Goal: Task Accomplishment & Management: Manage account settings

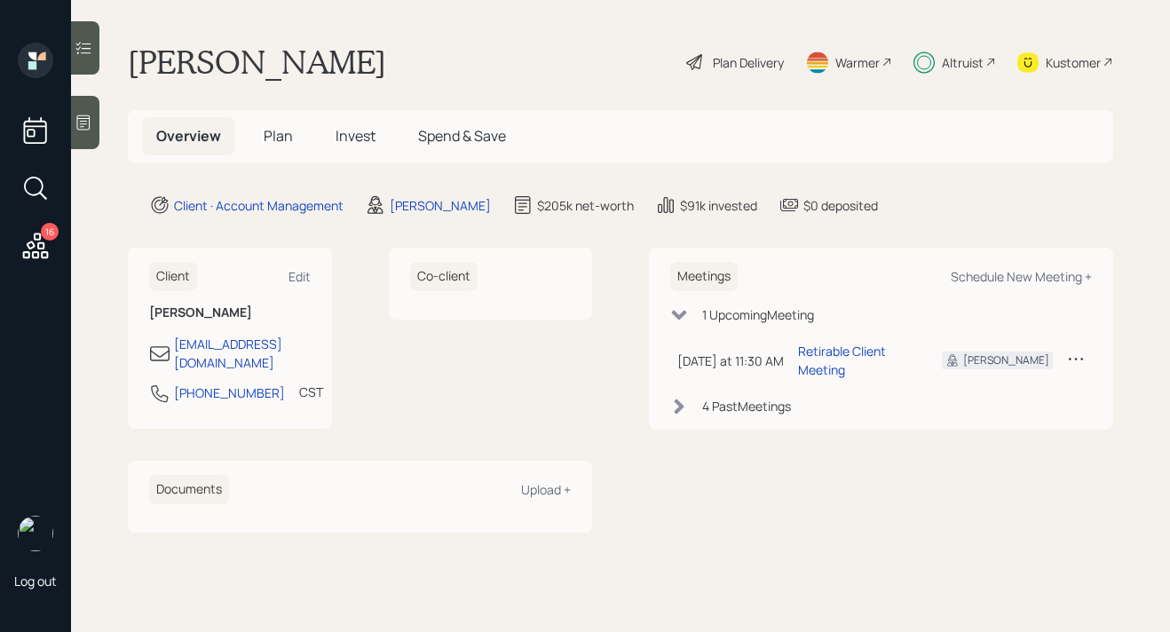
click at [287, 138] on span "Plan" at bounding box center [278, 136] width 29 height 20
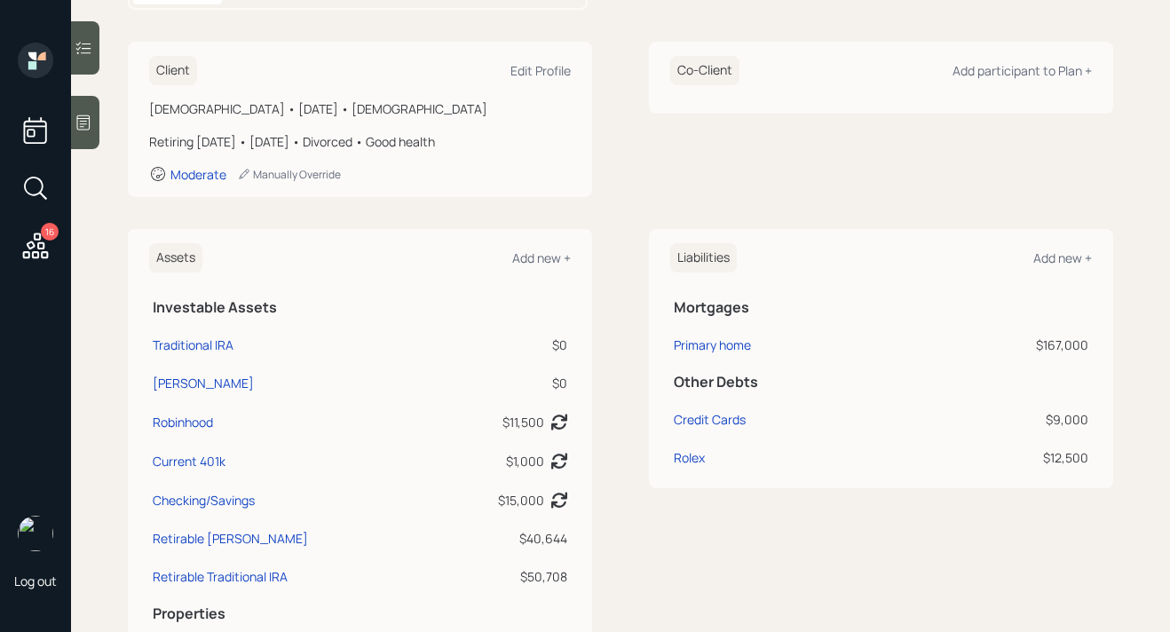
scroll to position [233, 0]
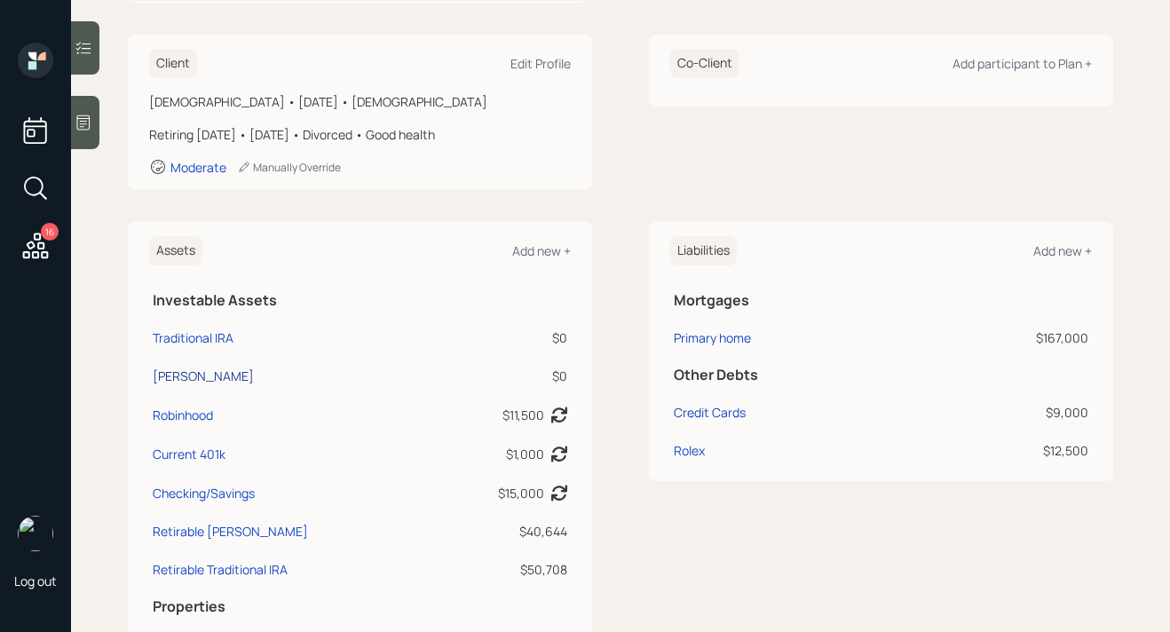
click at [187, 372] on div "Roth IRA" at bounding box center [203, 376] width 101 height 19
select select "roth_ira"
select select "balanced"
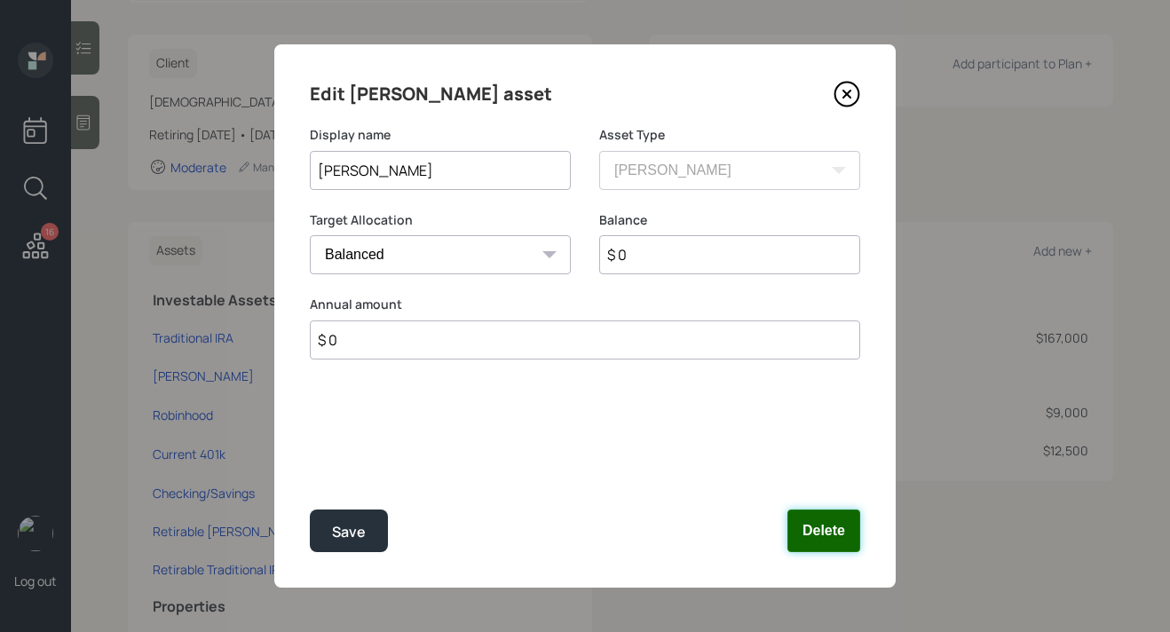
click at [825, 533] on button "Delete" at bounding box center [823, 530] width 73 height 43
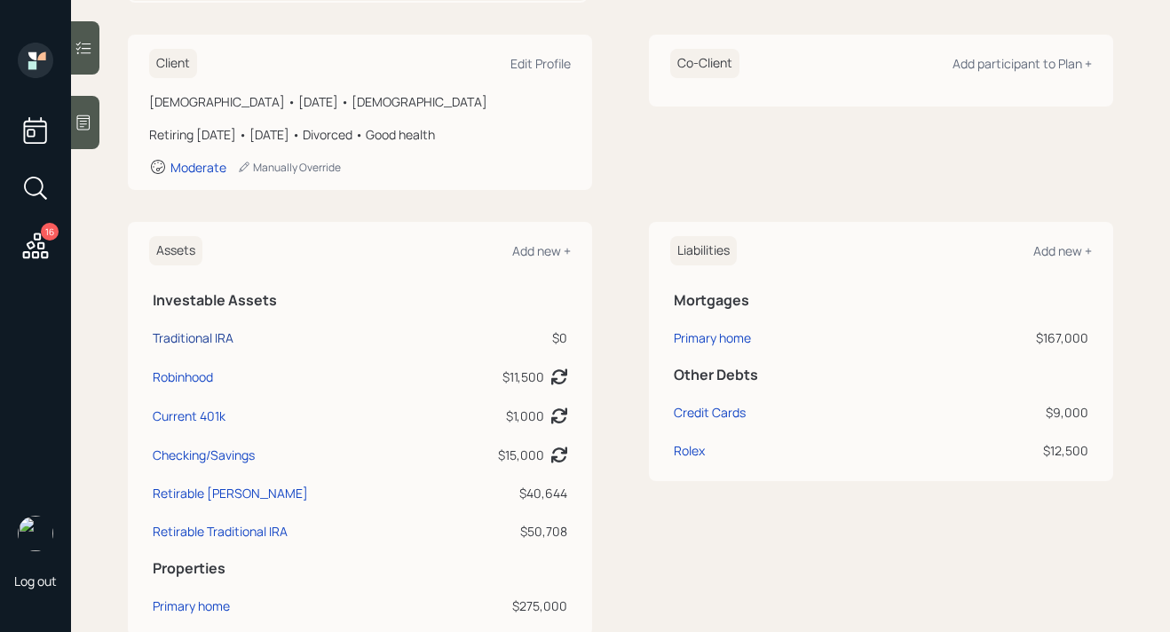
click at [229, 336] on div "Traditional IRA" at bounding box center [193, 337] width 81 height 19
select select "ira"
select select "balanced"
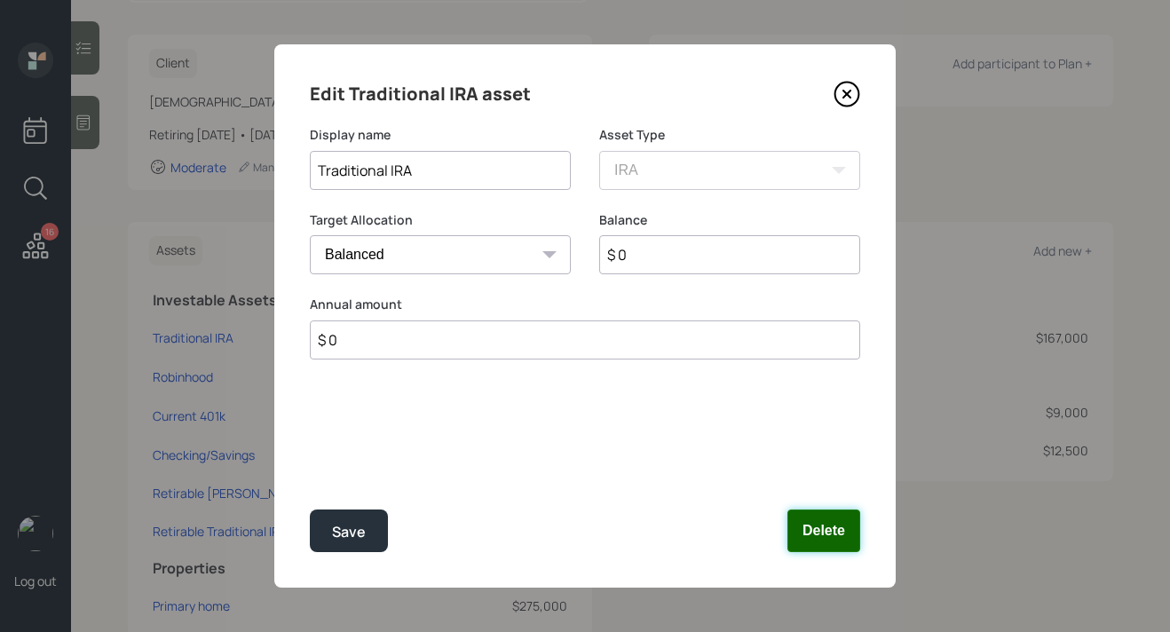
click at [839, 531] on button "Delete" at bounding box center [823, 530] width 73 height 43
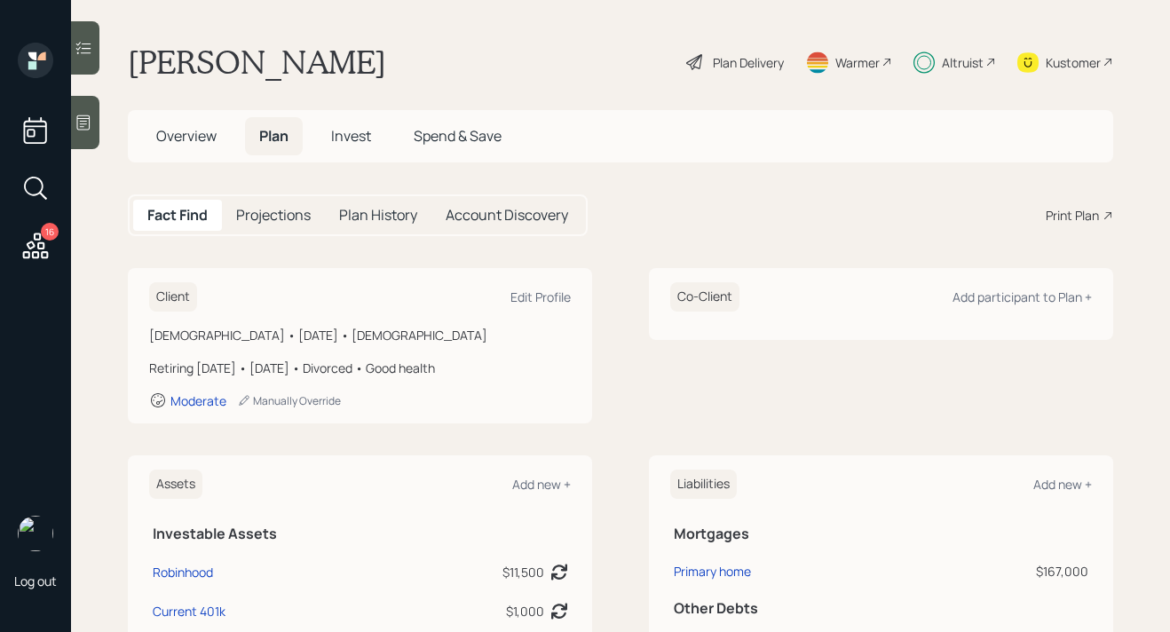
click at [361, 135] on span "Invest" at bounding box center [351, 136] width 40 height 20
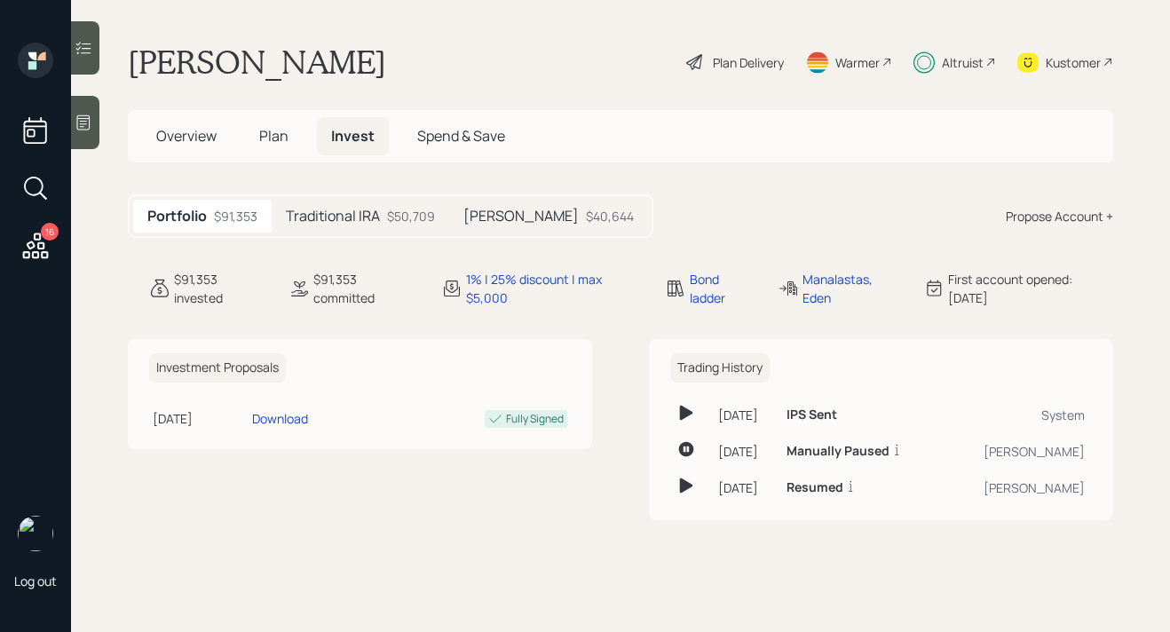
click at [206, 153] on h5 "Overview" at bounding box center [186, 136] width 89 height 38
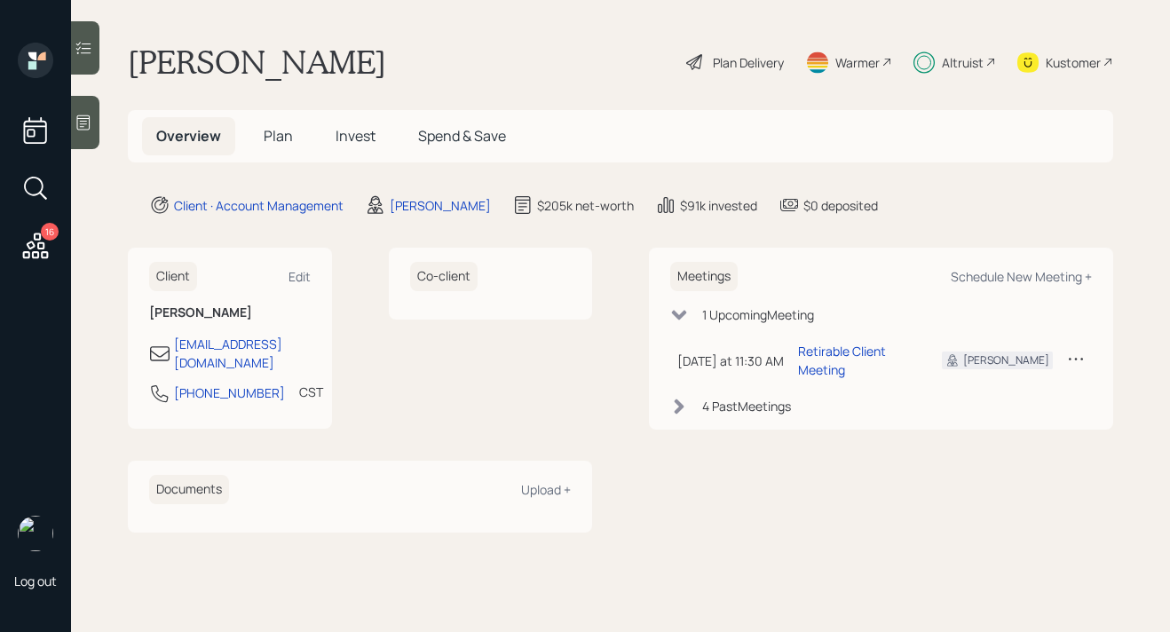
click at [266, 140] on span "Plan" at bounding box center [278, 136] width 29 height 20
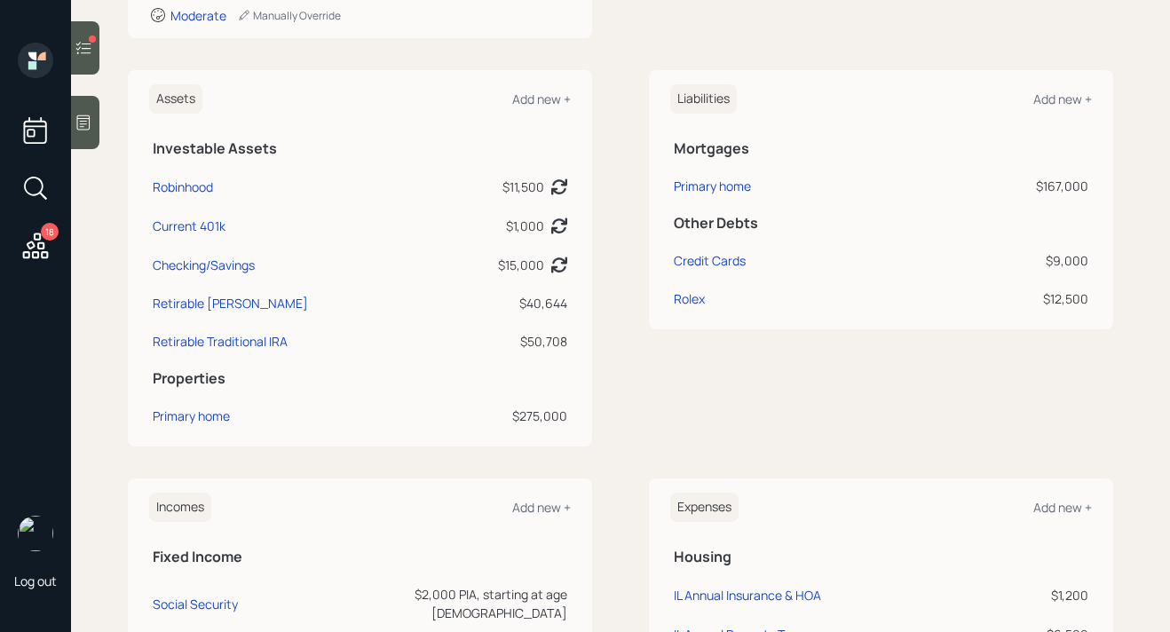
scroll to position [344, 0]
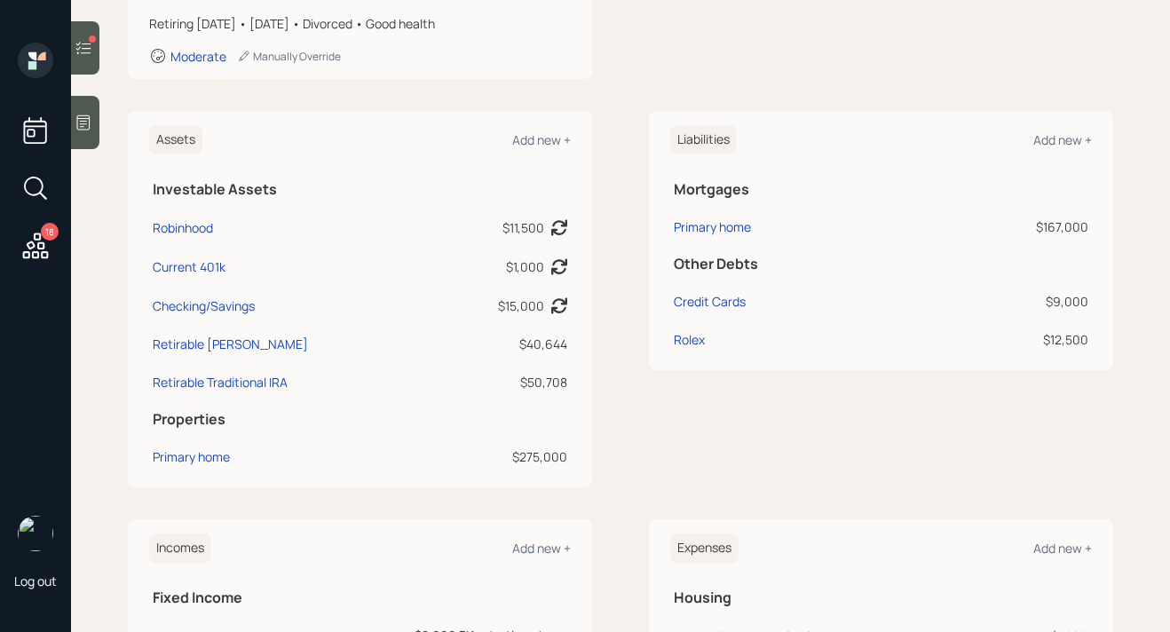
click at [91, 54] on icon at bounding box center [84, 48] width 18 height 18
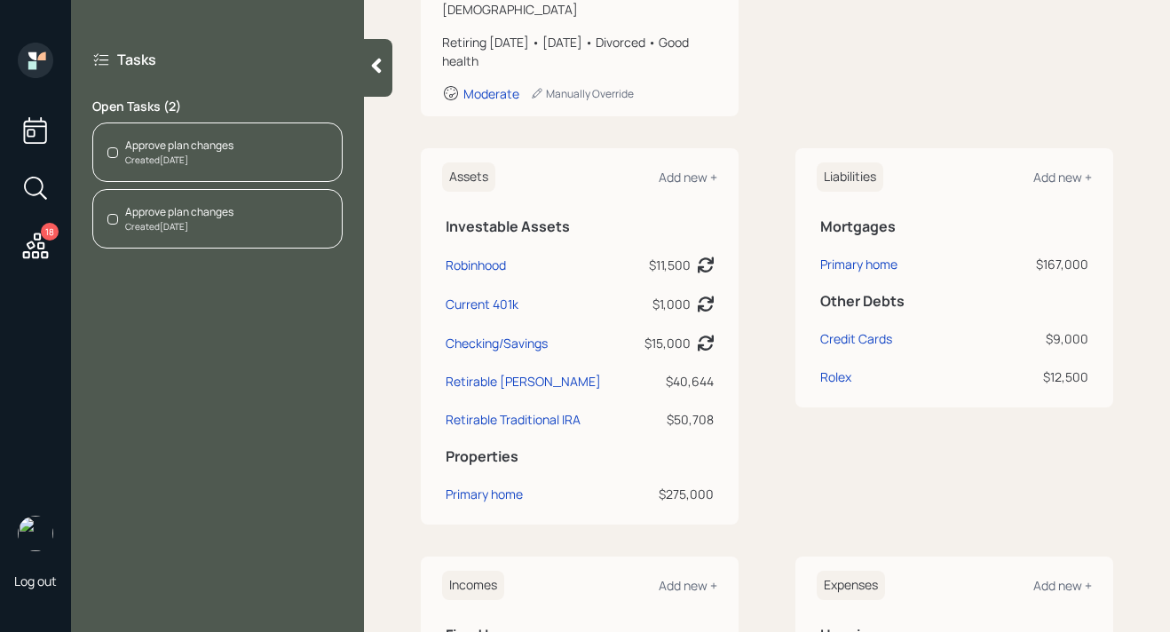
click at [229, 171] on div "Approve plan changes Created Today" at bounding box center [217, 151] width 250 height 59
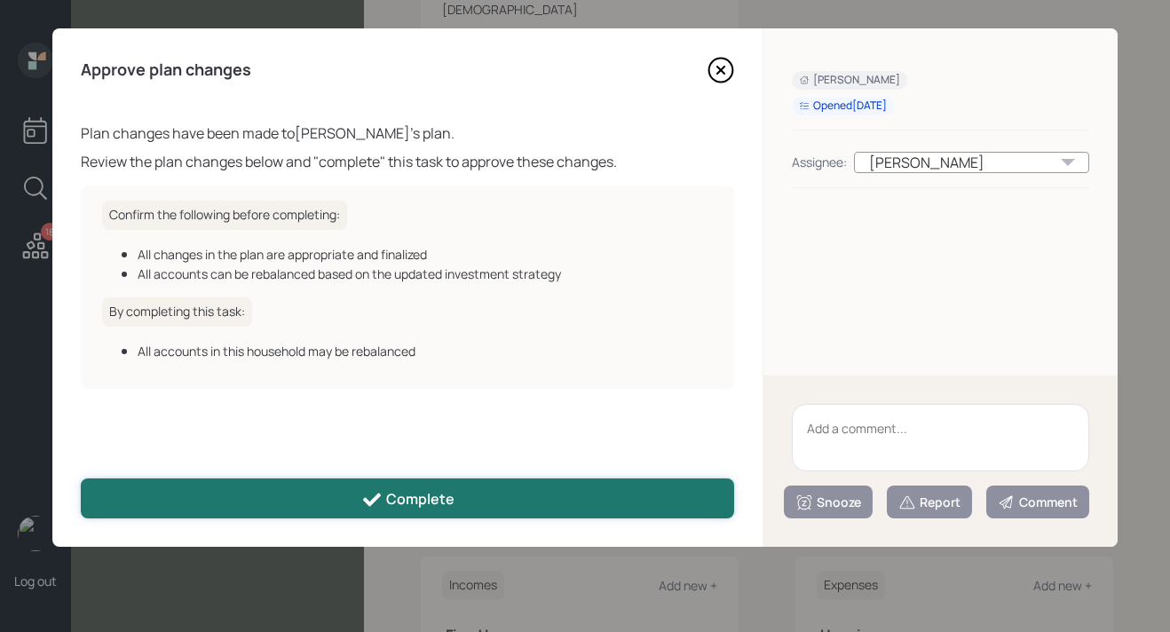
click at [478, 507] on button "Complete" at bounding box center [407, 498] width 653 height 40
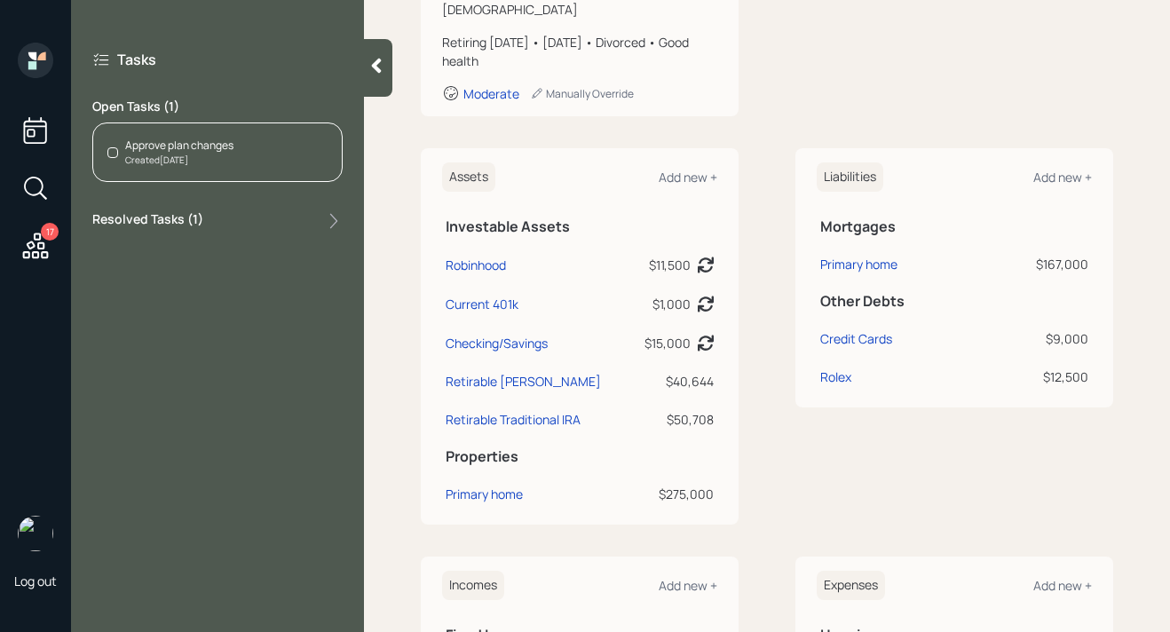
click at [209, 170] on div "Approve plan changes Created Today" at bounding box center [217, 151] width 250 height 59
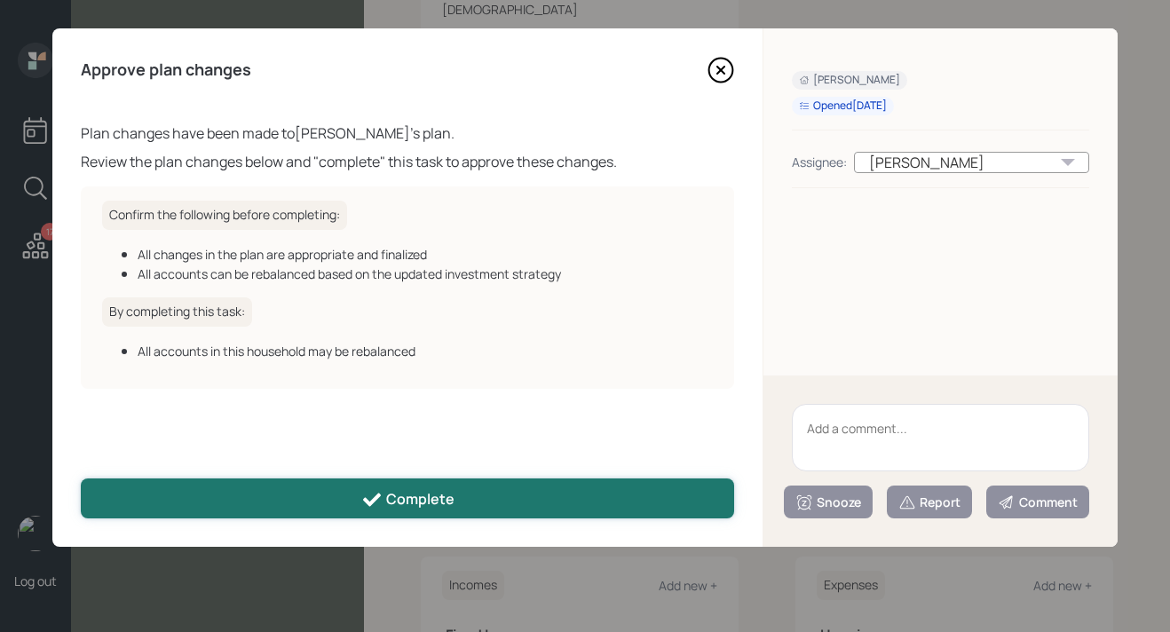
click at [454, 493] on button "Complete" at bounding box center [407, 498] width 653 height 40
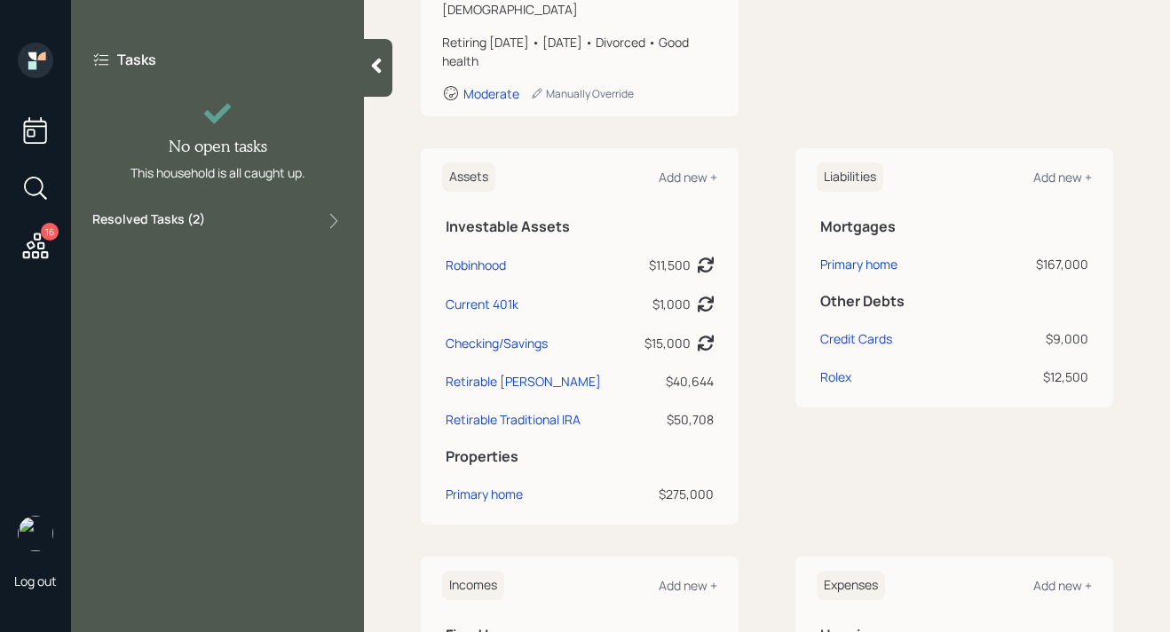
click at [378, 78] on div at bounding box center [378, 68] width 28 height 58
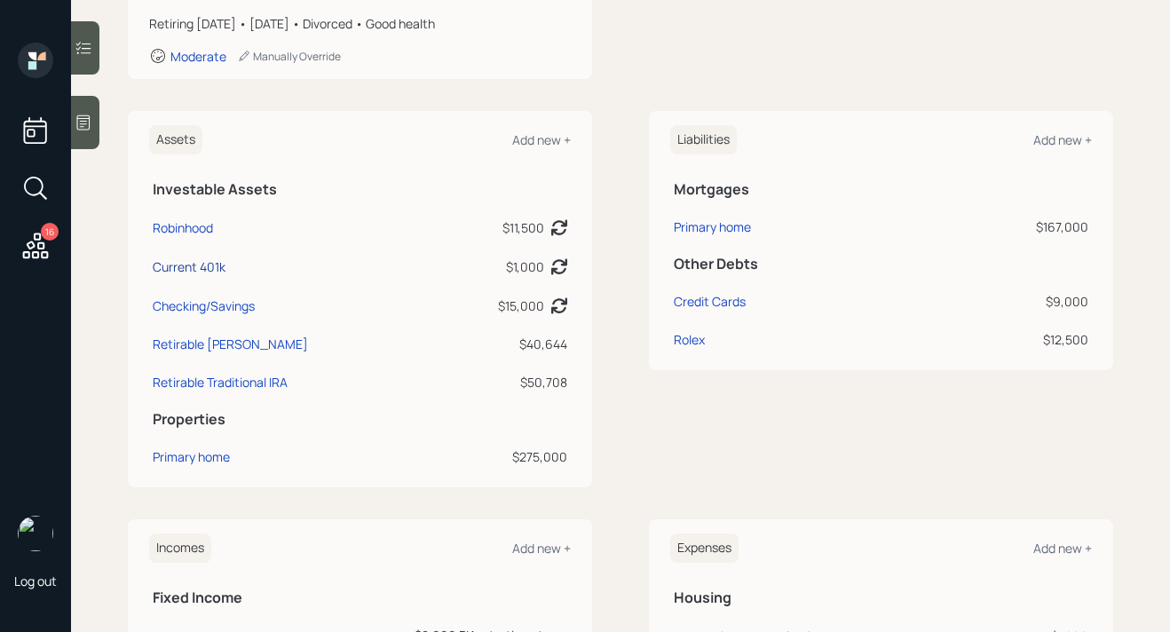
click at [218, 267] on div "Current 401k" at bounding box center [189, 266] width 73 height 19
select select "company_sponsored"
select select "balanced"
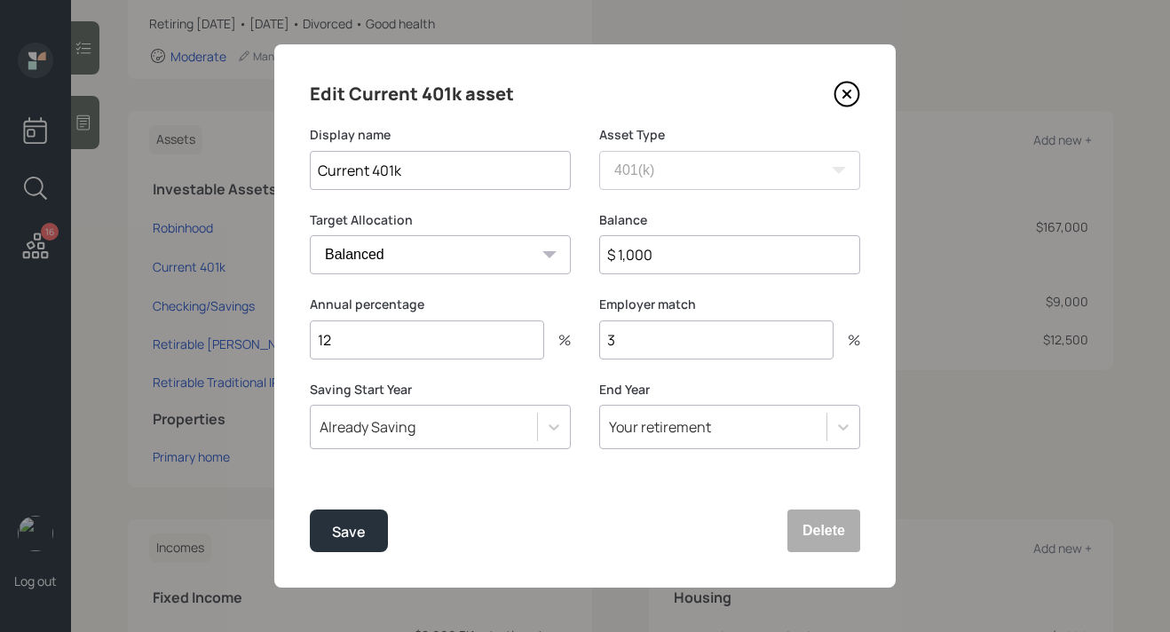
click at [850, 83] on icon at bounding box center [847, 95] width 24 height 24
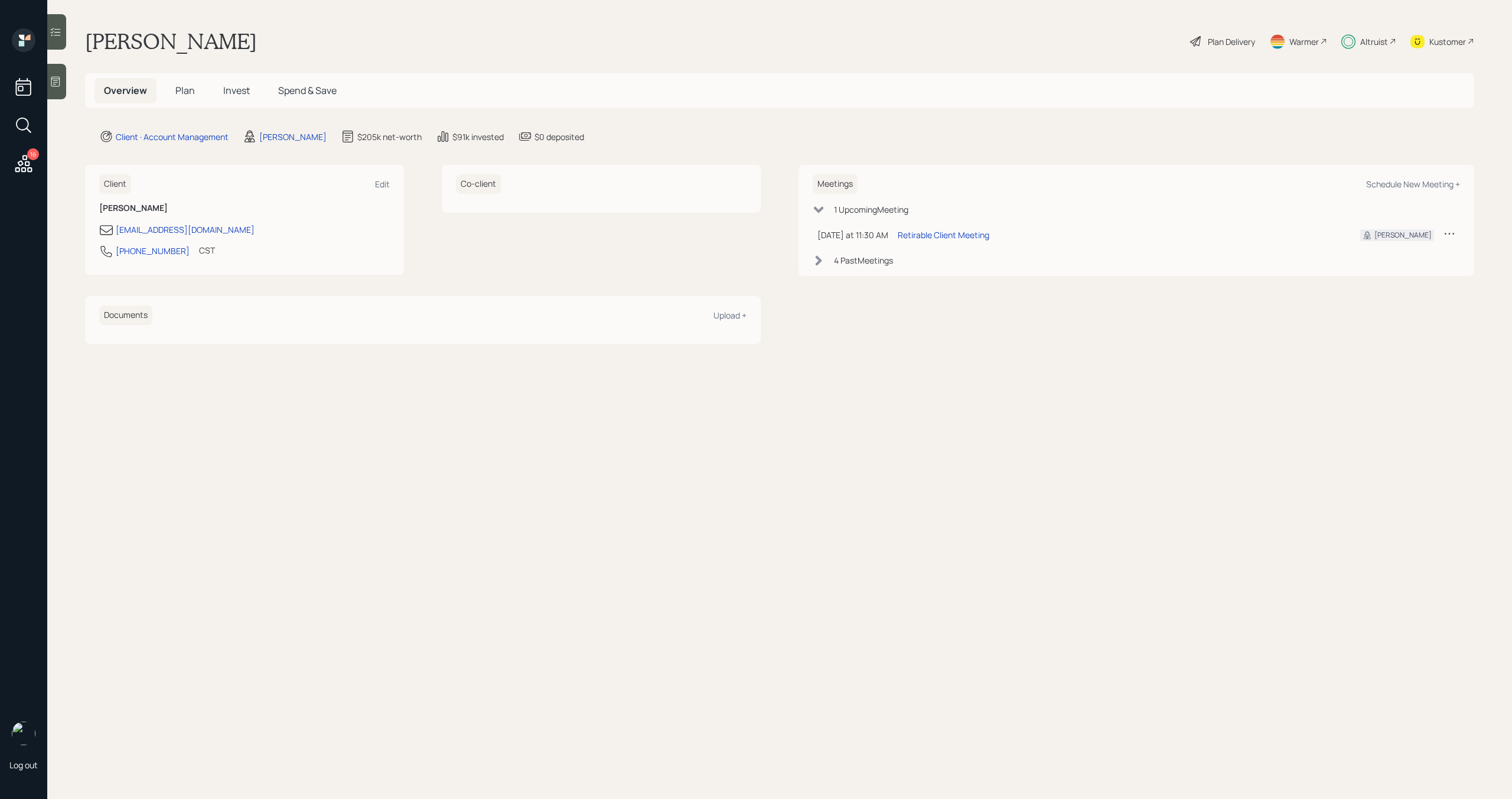
click at [1372, 36] on div "Altruist" at bounding box center [1374, 41] width 28 height 13
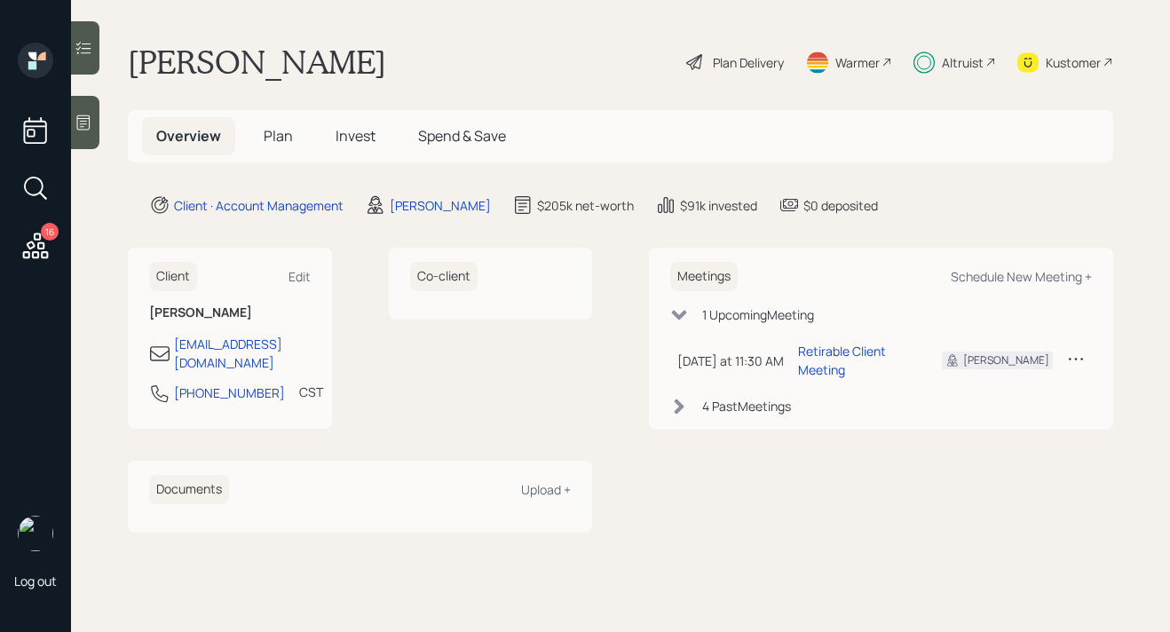
click at [38, 250] on icon at bounding box center [36, 246] width 32 height 32
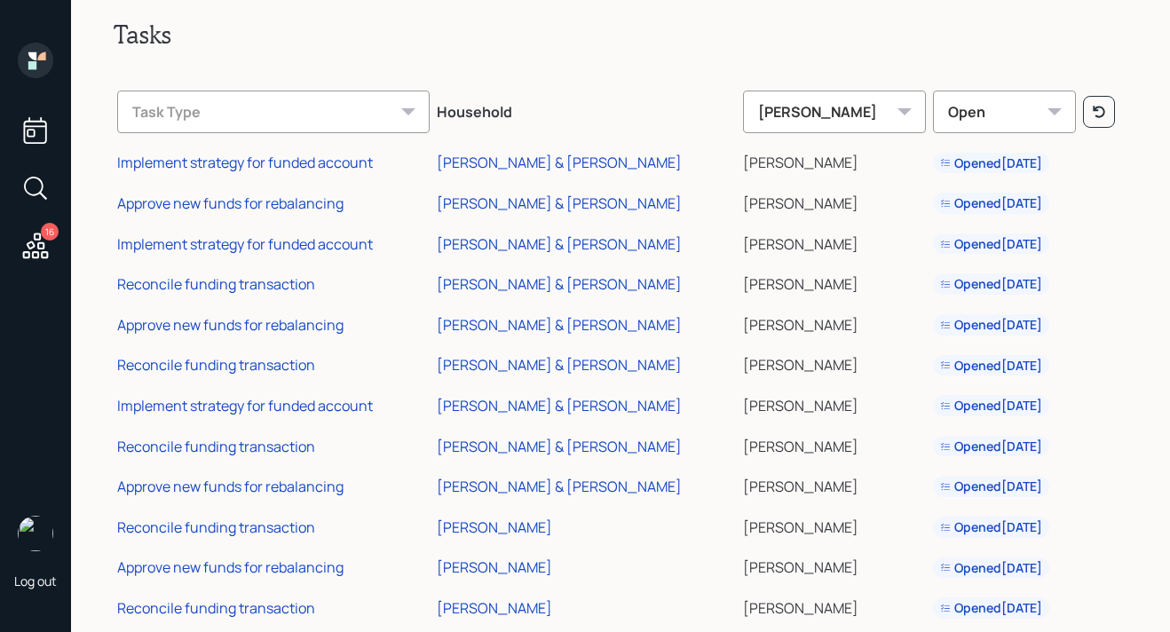
scroll to position [221, 0]
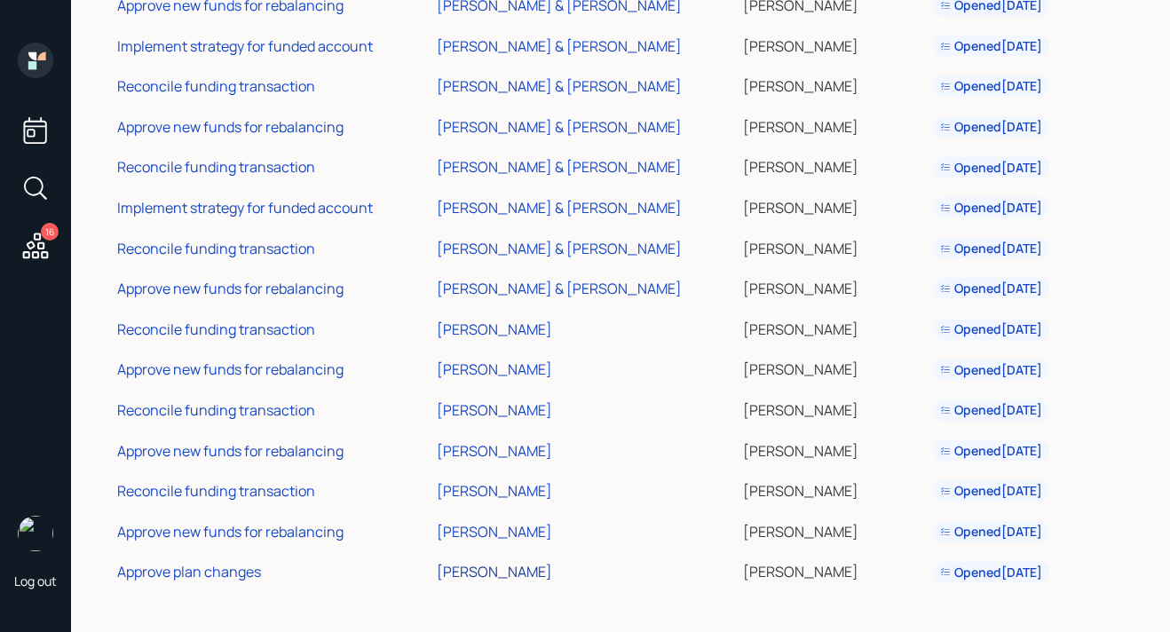
click at [520, 572] on div "Joan Feather" at bounding box center [494, 572] width 115 height 20
